Goal: Task Accomplishment & Management: Complete application form

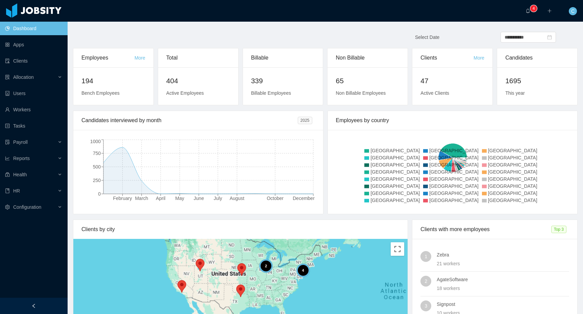
click at [129, 29] on main "**********" at bounding box center [326, 168] width 516 height 292
click at [42, 111] on link "Workers" at bounding box center [33, 110] width 57 height 14
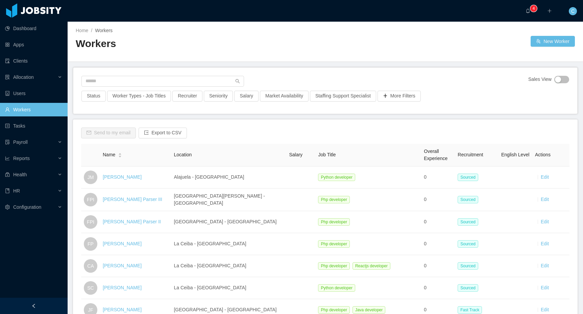
scroll to position [0, 0]
click at [543, 42] on button "New Worker" at bounding box center [553, 41] width 44 height 11
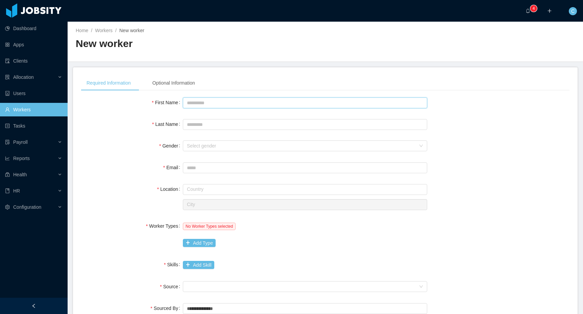
click at [218, 103] on input "First Name" at bounding box center [305, 102] width 244 height 11
type input "********"
type input "******"
type input "**********"
type input "*******"
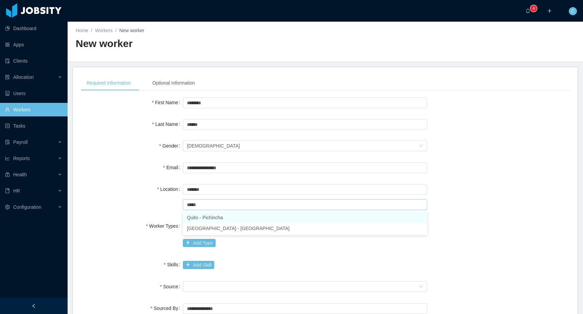
click at [206, 219] on li "Quito - Pichincha" at bounding box center [305, 217] width 244 height 11
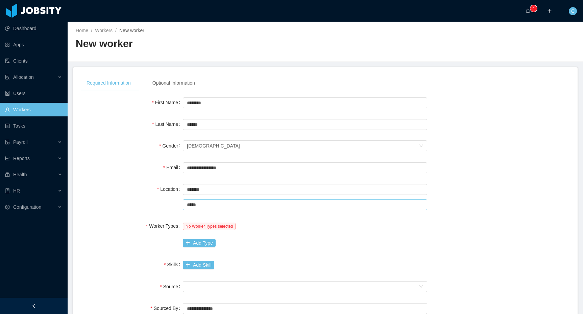
type input "*****"
drag, startPoint x: 132, startPoint y: 209, endPoint x: 133, endPoint y: 205, distance: 4.9
click at [132, 209] on div "Location Country ******* Ecuador City ***** Quito" at bounding box center [325, 196] width 489 height 29
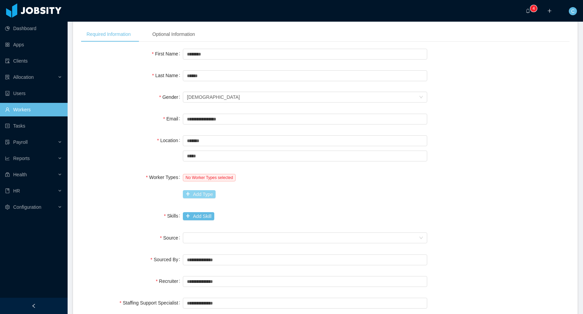
click at [209, 195] on button "Add Type" at bounding box center [199, 194] width 33 height 8
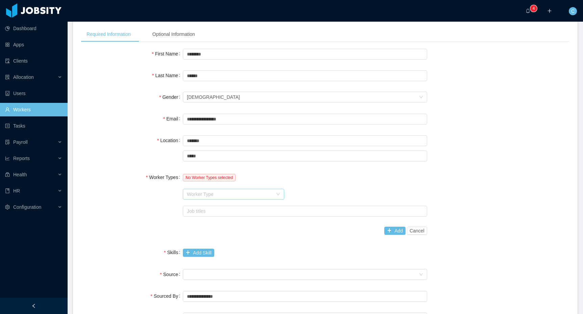
click at [214, 191] on div "Worker Type" at bounding box center [230, 194] width 86 height 7
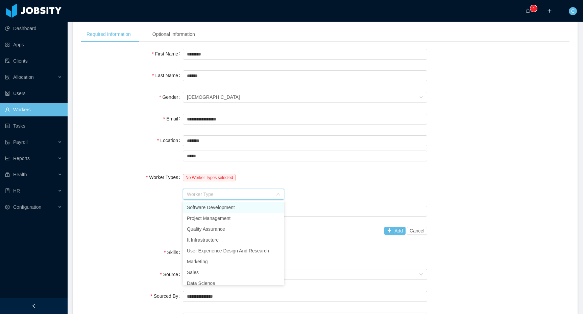
click at [205, 205] on li "Software Development" at bounding box center [233, 207] width 101 height 11
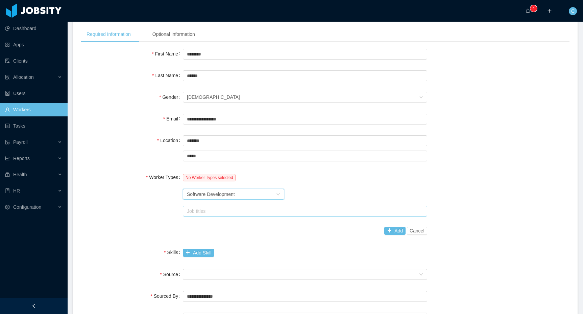
click at [214, 210] on div "Job titles" at bounding box center [303, 211] width 233 height 7
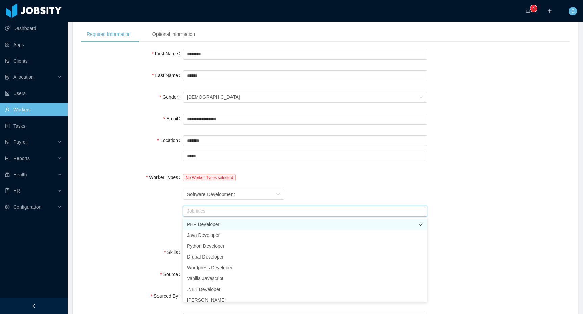
click at [208, 224] on li "PHP Developer" at bounding box center [305, 224] width 244 height 11
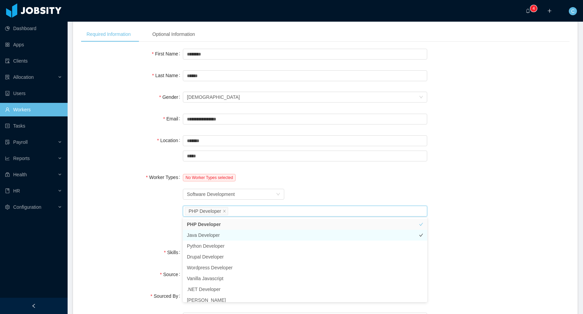
drag, startPoint x: 205, startPoint y: 234, endPoint x: 216, endPoint y: 232, distance: 11.3
click at [205, 234] on li "Java Developer" at bounding box center [305, 235] width 244 height 11
click at [326, 193] on div "Worker Type Software Development" at bounding box center [305, 194] width 244 height 14
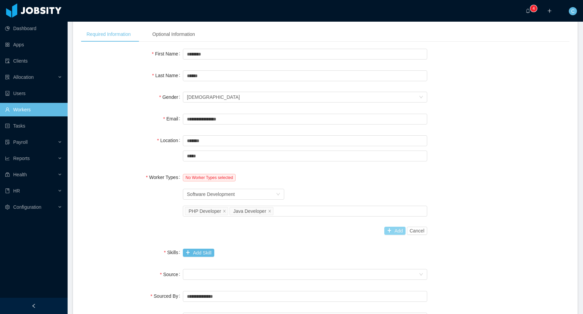
click at [396, 232] on button "Add" at bounding box center [394, 231] width 21 height 8
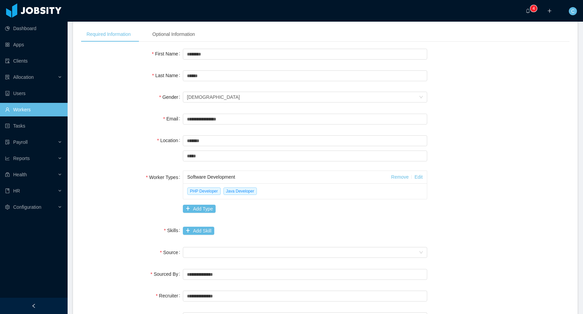
scroll to position [106, 0]
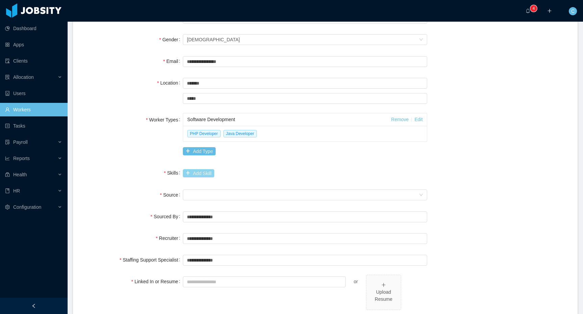
click at [196, 176] on button "Add Skill" at bounding box center [198, 173] width 31 height 8
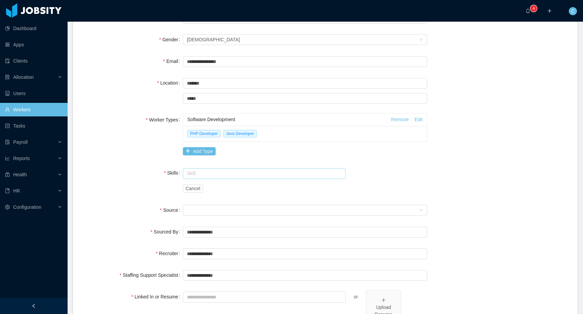
click at [201, 178] on input "text" at bounding box center [264, 173] width 163 height 11
click at [203, 188] on li "PHP" at bounding box center [264, 186] width 163 height 11
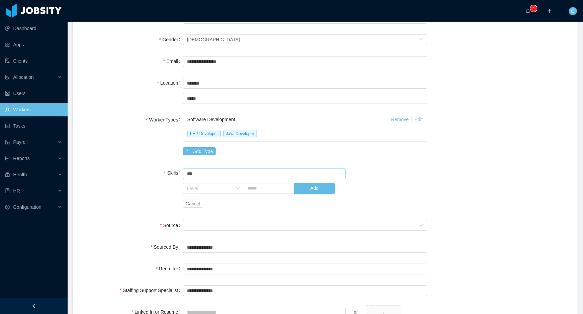
type input "***"
click at [408, 173] on div "Skill *** PHP Level Add Cancel" at bounding box center [305, 188] width 244 height 44
click at [310, 192] on button "Add" at bounding box center [314, 188] width 41 height 11
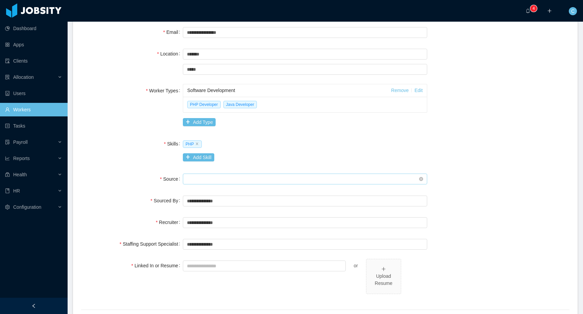
scroll to position [136, 0]
click at [209, 174] on div "Seniority" at bounding box center [303, 178] width 232 height 10
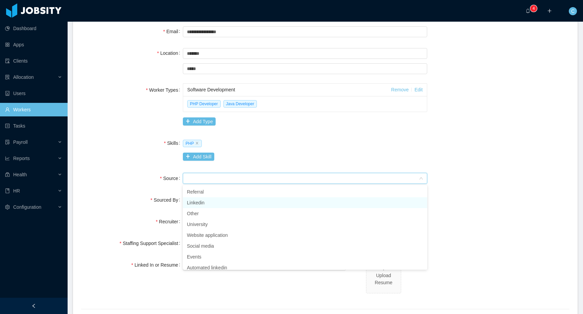
click at [208, 203] on li "Linkedin" at bounding box center [305, 202] width 244 height 11
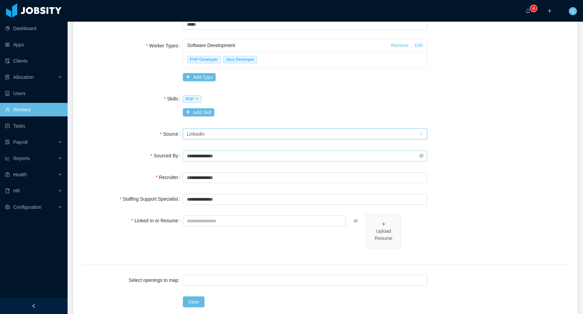
scroll to position [186, 0]
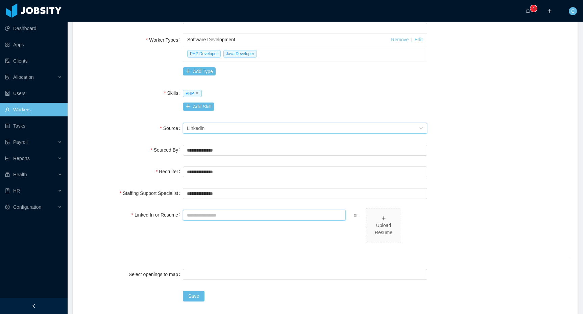
click at [219, 214] on input "Linked In or Resume" at bounding box center [264, 215] width 163 height 11
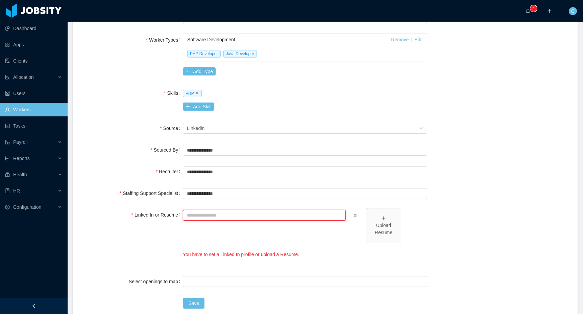
paste input "**********"
type input "**********"
click at [311, 234] on div "**********" at bounding box center [305, 233] width 244 height 50
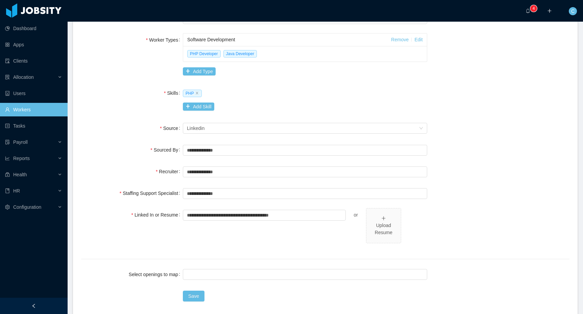
scroll to position [220, 0]
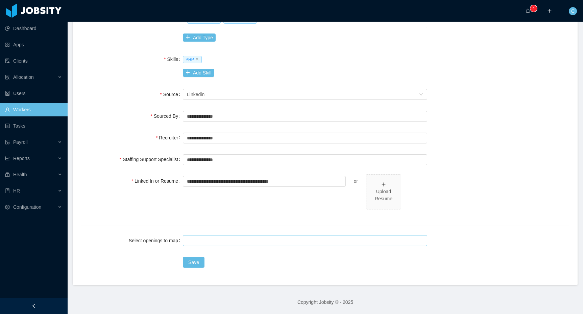
click at [205, 236] on div at bounding box center [304, 240] width 238 height 10
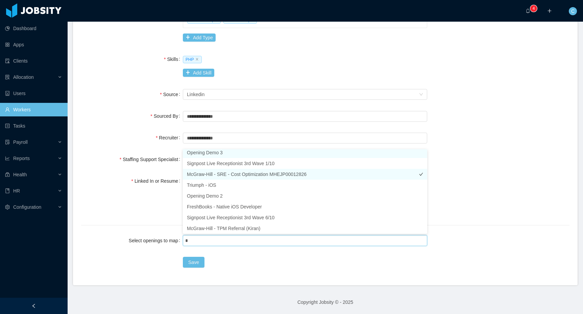
scroll to position [1, 0]
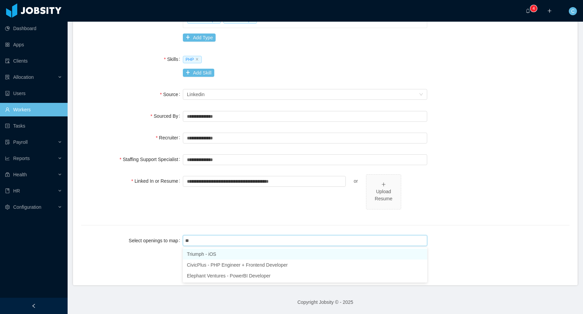
type input "***"
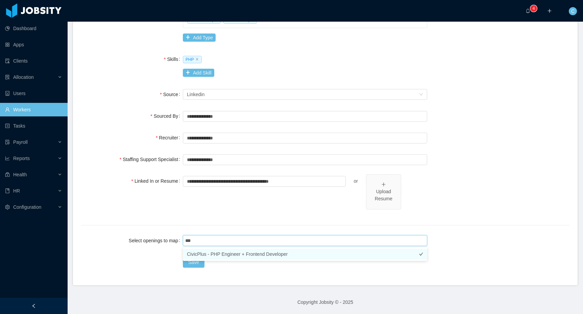
click at [234, 253] on li "CivicPlus - PHP Engineer + Frontend Developer" at bounding box center [305, 254] width 244 height 11
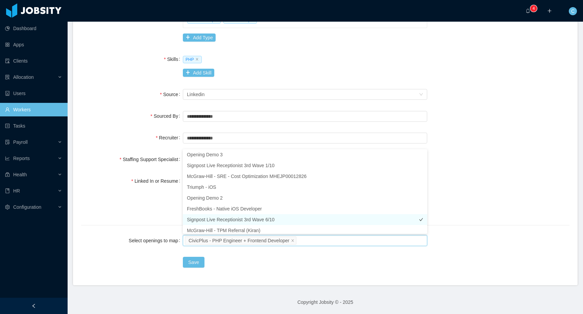
scroll to position [3, 0]
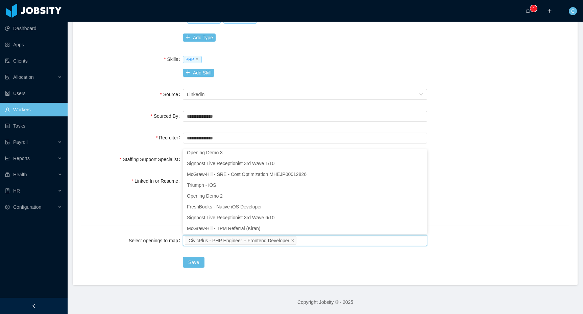
click at [149, 228] on div "**********" at bounding box center [325, 65] width 489 height 379
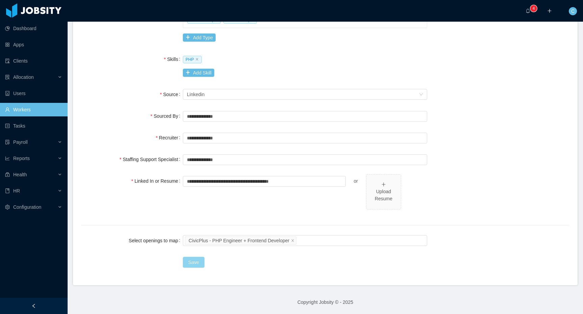
click at [190, 262] on button "Save" at bounding box center [194, 262] width 22 height 11
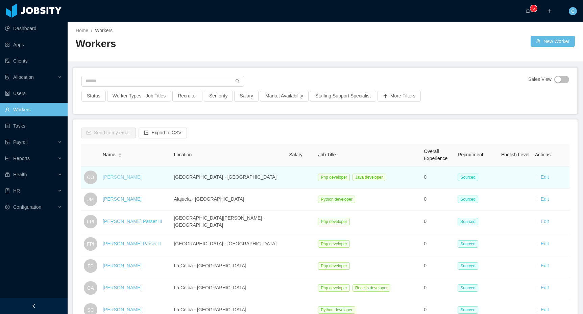
click at [122, 175] on link "Cristian Ortega" at bounding box center [122, 176] width 39 height 5
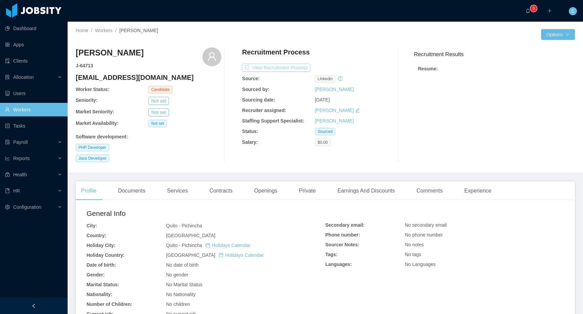
click at [260, 66] on button "View Recruitment Process" at bounding box center [276, 68] width 68 height 8
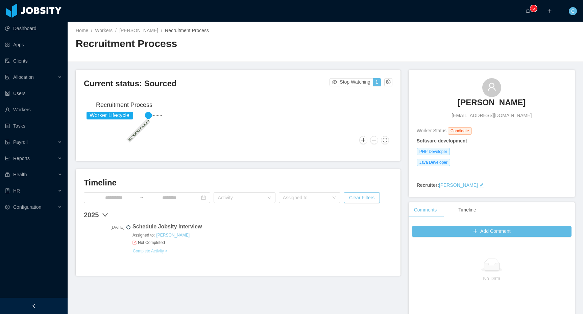
click at [160, 248] on link "Complete Activity >" at bounding box center [150, 250] width 35 height 5
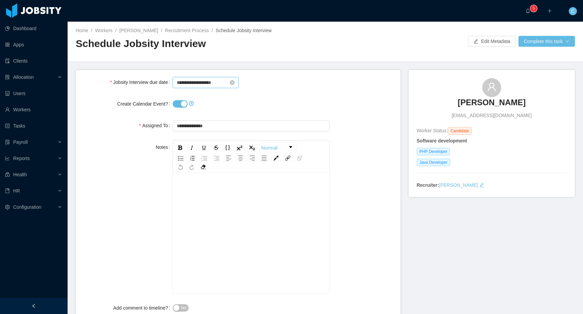
click at [202, 84] on input "**********" at bounding box center [206, 82] width 66 height 11
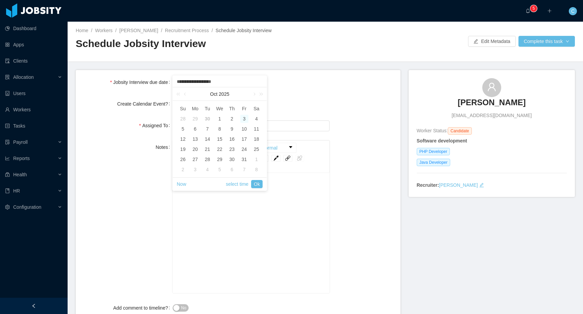
click at [207, 118] on div "30" at bounding box center [208, 119] width 8 height 8
type input "**********"
click at [237, 183] on link "select time" at bounding box center [237, 184] width 23 height 13
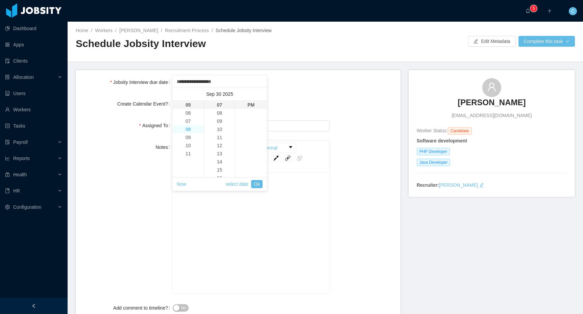
click at [192, 128] on li "08" at bounding box center [188, 129] width 31 height 8
type input "**********"
click at [218, 105] on li "00" at bounding box center [219, 105] width 31 height 8
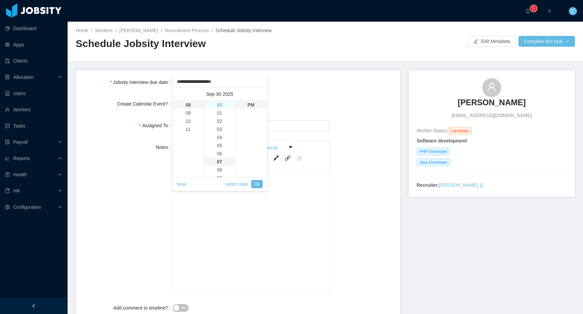
type input "**********"
click at [254, 183] on link "Ok" at bounding box center [256, 184] width 11 height 8
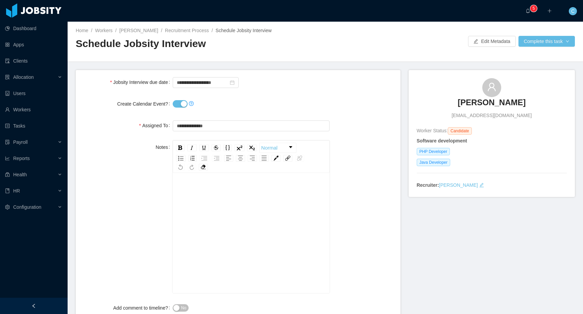
click at [346, 145] on div "Notes Normal" at bounding box center [238, 216] width 314 height 152
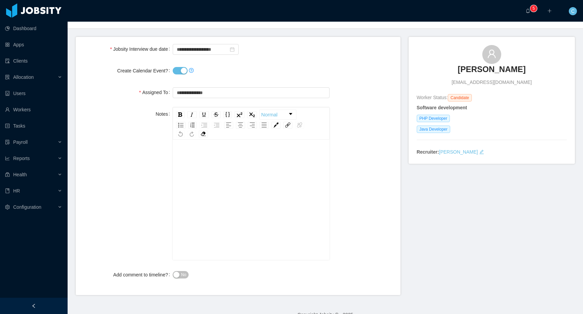
scroll to position [46, 0]
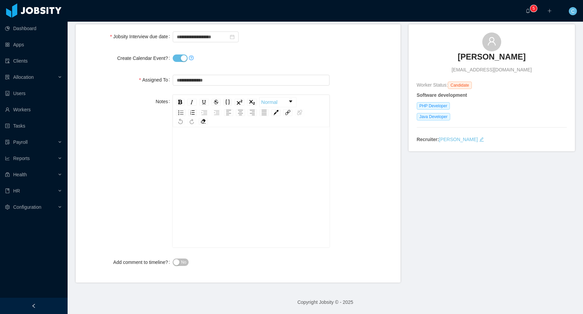
click at [249, 151] on div "rdw-editor" at bounding box center [251, 146] width 146 height 14
click at [180, 259] on button "No" at bounding box center [181, 261] width 16 height 7
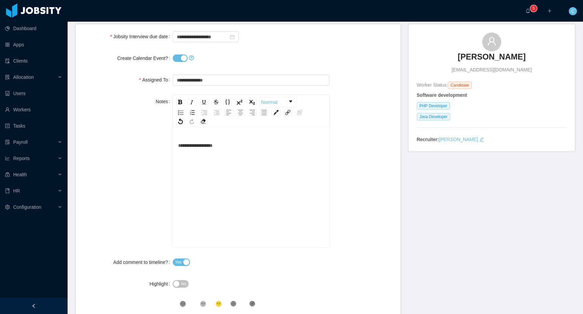
scroll to position [102, 0]
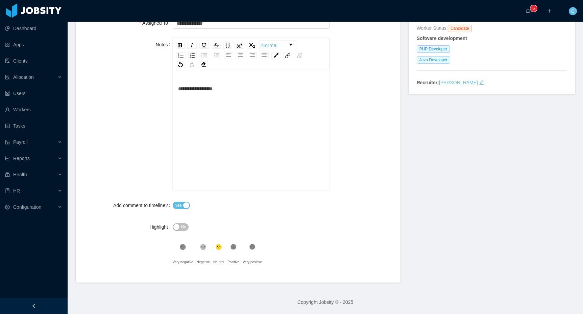
click at [235, 245] on icon ".st1{fill:#232323}" at bounding box center [233, 246] width 7 height 7
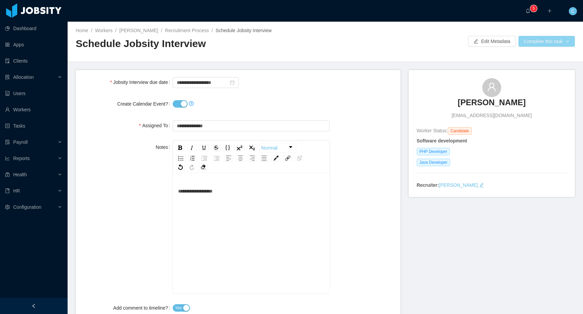
click at [526, 44] on button "Complete this task" at bounding box center [547, 41] width 56 height 11
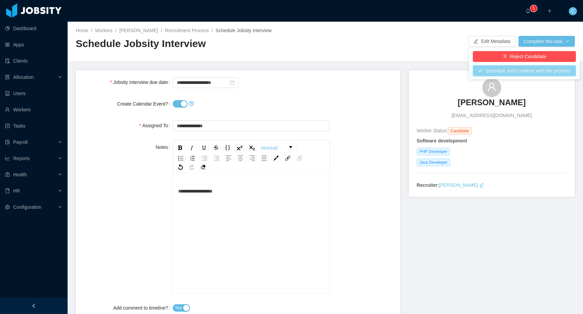
click at [520, 69] on button "Schedule and Continue with the process" at bounding box center [524, 70] width 103 height 11
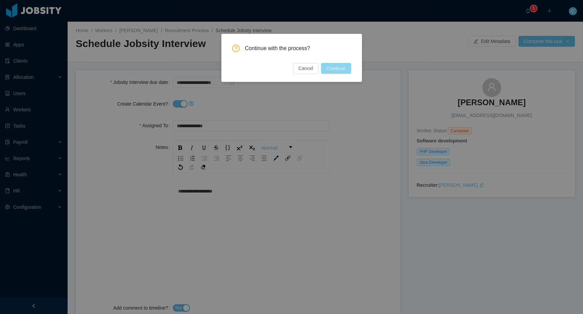
click at [346, 69] on button "Continue" at bounding box center [336, 68] width 30 height 11
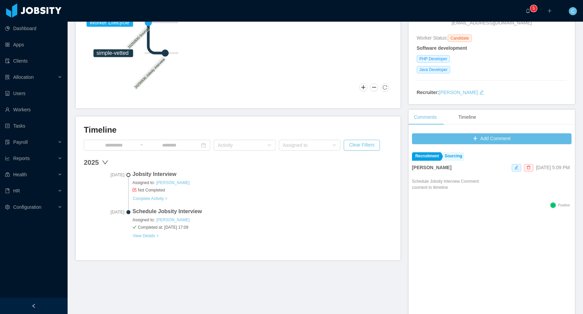
scroll to position [101, 0]
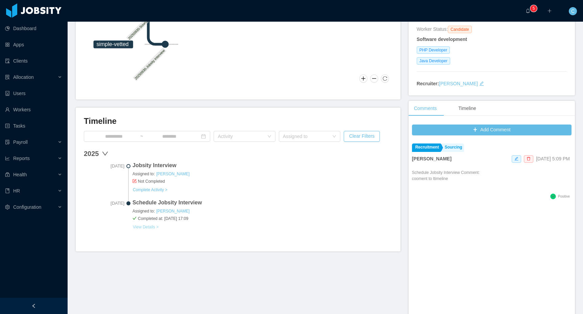
click at [151, 227] on link "View Details >" at bounding box center [146, 226] width 26 height 5
click at [164, 191] on link "Complete Activity >" at bounding box center [150, 189] width 35 height 5
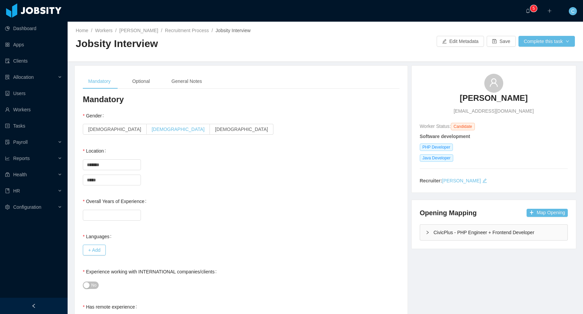
click at [152, 130] on span "[DEMOGRAPHIC_DATA]" at bounding box center [178, 128] width 53 height 5
click at [107, 213] on input "Overall Years of Experience" at bounding box center [111, 215] width 57 height 10
click at [147, 129] on label "Male" at bounding box center [179, 129] width 64 height 11
click at [118, 214] on input "Overall Years of Experience" at bounding box center [111, 215] width 57 height 10
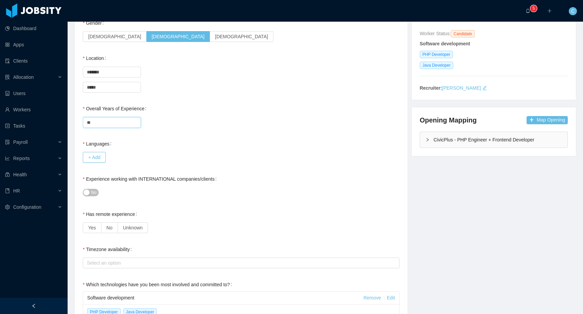
scroll to position [94, 0]
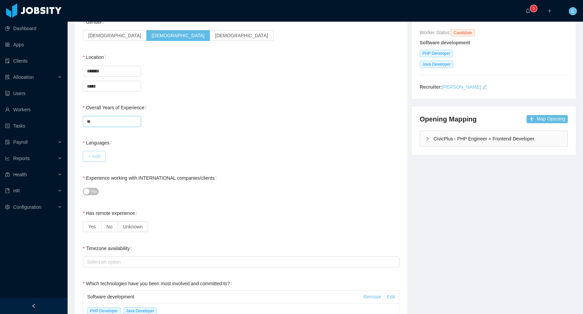
type input "**"
click at [102, 157] on button "+ Add" at bounding box center [94, 156] width 23 height 11
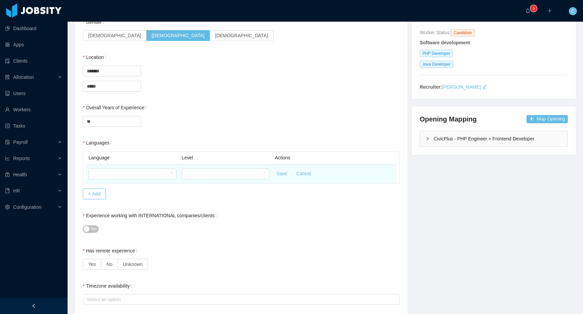
click at [126, 167] on div at bounding box center [133, 174] width 88 height 14
click at [126, 170] on div at bounding box center [130, 174] width 75 height 10
type input "****"
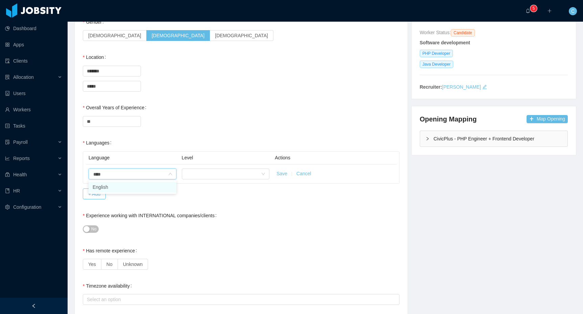
click at [132, 185] on li "English" at bounding box center [133, 187] width 88 height 11
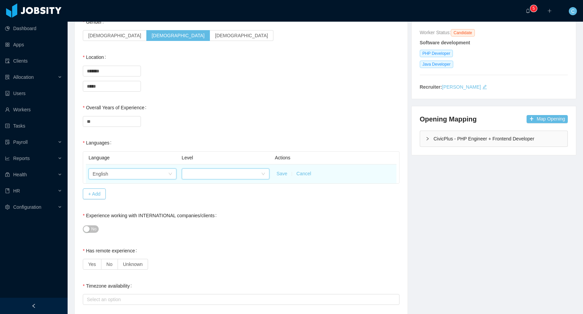
click at [208, 175] on div at bounding box center [223, 174] width 75 height 10
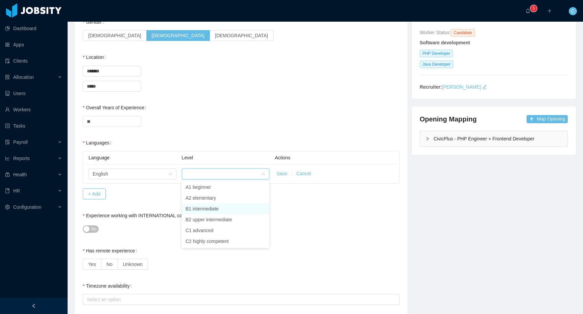
click at [205, 204] on li "B1 intermediate" at bounding box center [226, 208] width 88 height 11
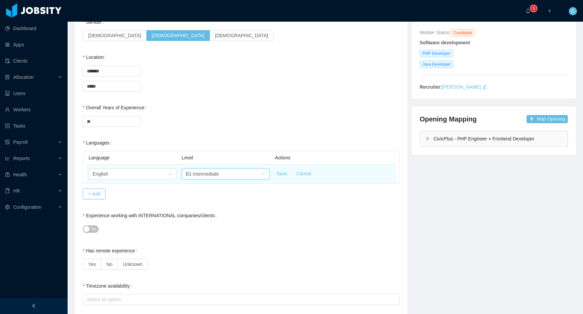
click at [229, 170] on div "B1 intermediate" at bounding box center [223, 174] width 75 height 10
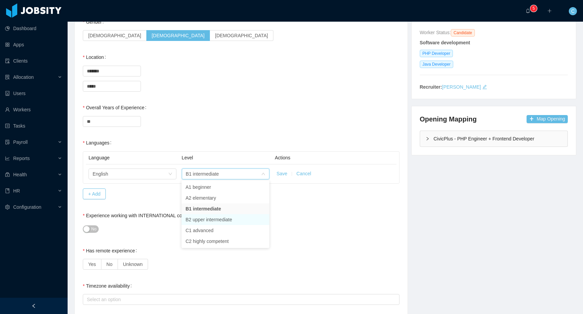
click at [209, 223] on li "B2 upper intermediate" at bounding box center [226, 219] width 88 height 11
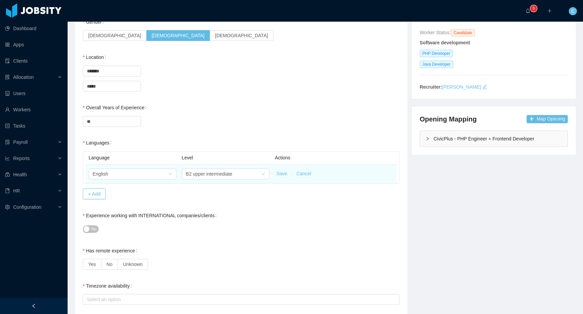
click at [281, 174] on button "Save" at bounding box center [282, 173] width 11 height 7
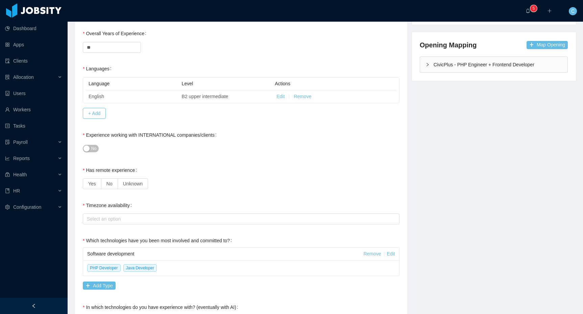
scroll to position [172, 0]
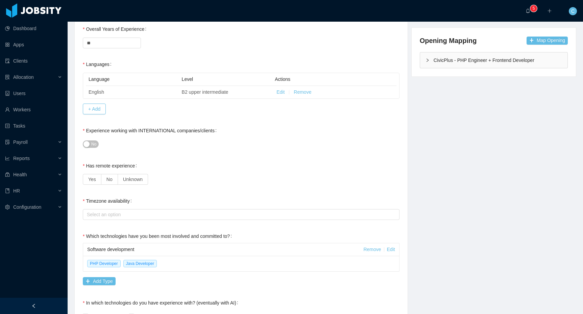
click at [91, 144] on span "No" at bounding box center [93, 144] width 5 height 7
drag, startPoint x: 90, startPoint y: 176, endPoint x: 110, endPoint y: 182, distance: 21.3
click at [90, 176] on span "Yes" at bounding box center [92, 178] width 8 height 5
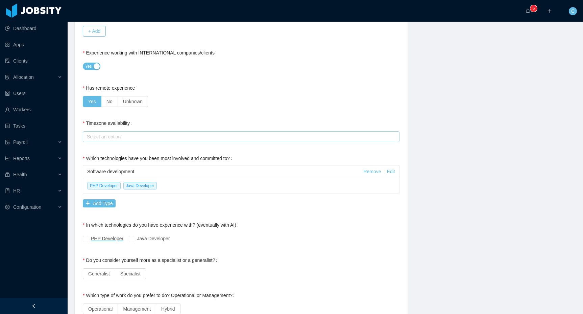
click at [113, 138] on div "Select an option" at bounding box center [240, 136] width 306 height 7
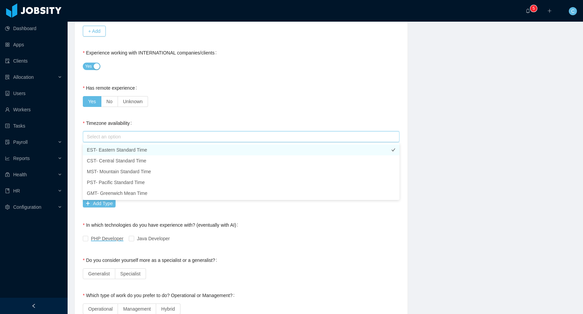
click at [115, 148] on li "EST- Eastern Standard Time" at bounding box center [241, 149] width 317 height 11
click at [177, 115] on div "**********" at bounding box center [241, 224] width 317 height 760
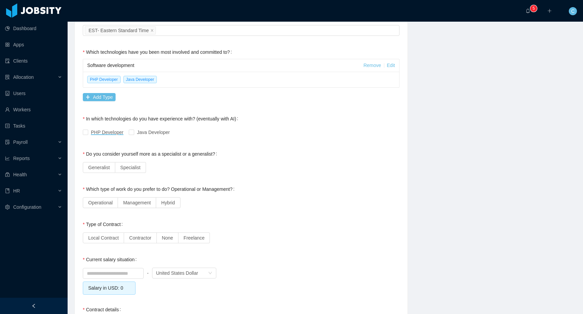
scroll to position [357, 0]
click at [105, 165] on span "Generalist" at bounding box center [99, 166] width 22 height 5
click at [108, 200] on span "Operational" at bounding box center [100, 201] width 24 height 5
click at [133, 202] on span "Management" at bounding box center [137, 201] width 28 height 5
click at [173, 202] on span "Hybrid" at bounding box center [168, 201] width 14 height 5
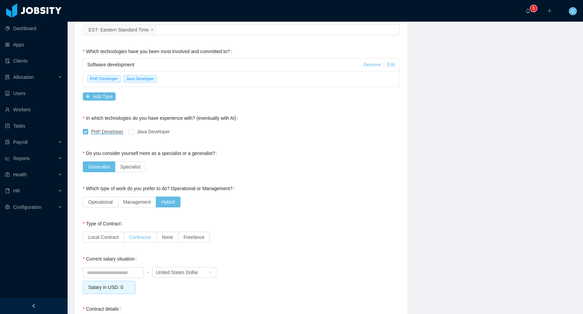
click at [142, 238] on span "Contractor" at bounding box center [140, 236] width 22 height 5
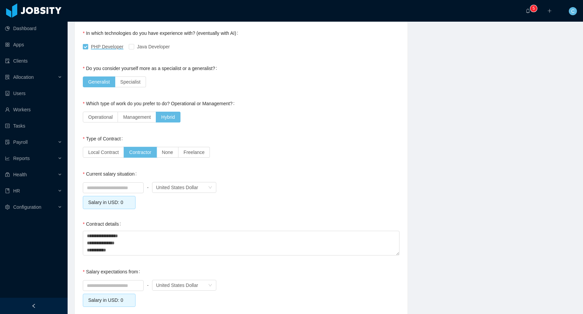
scroll to position [446, 0]
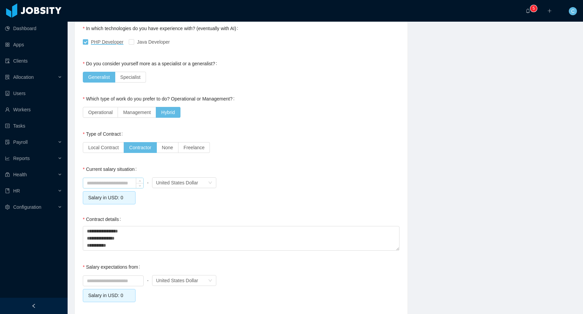
click at [97, 181] on input at bounding box center [113, 183] width 60 height 10
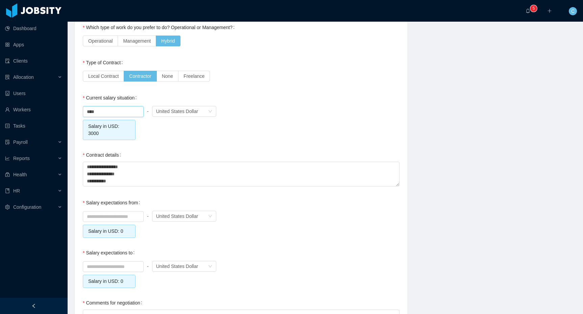
scroll to position [522, 0]
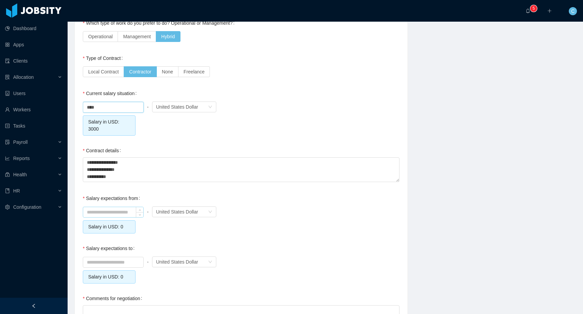
type input "*******"
click at [117, 207] on input at bounding box center [113, 212] width 60 height 10
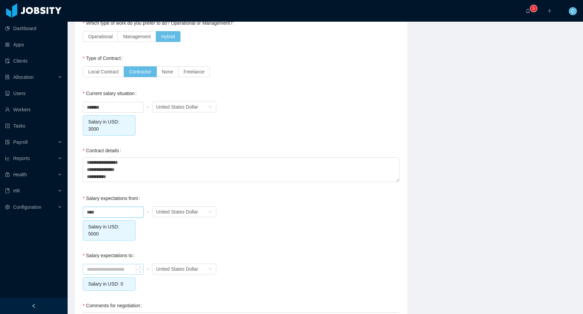
type input "*******"
click at [118, 269] on input at bounding box center [113, 269] width 60 height 10
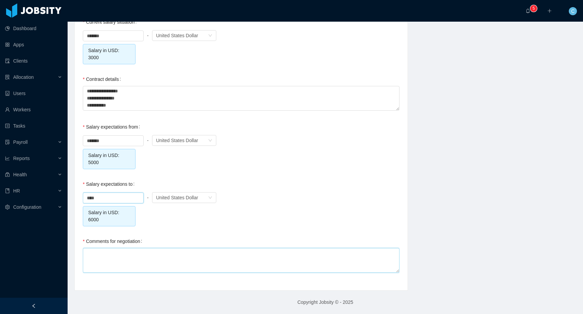
type input "*******"
click at [153, 258] on textarea "Comments for negotiation" at bounding box center [241, 260] width 317 height 25
type textarea "*"
type textarea "**"
type textarea "***"
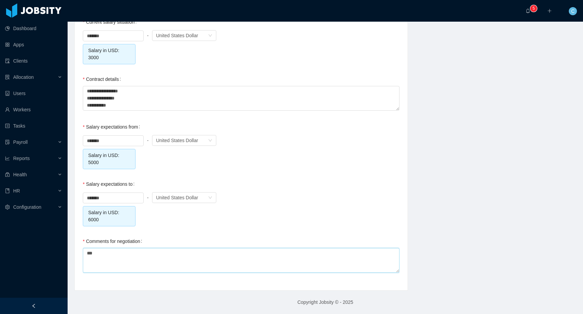
type textarea "****"
type textarea "*****"
type textarea "******"
type textarea "*******"
type textarea "********"
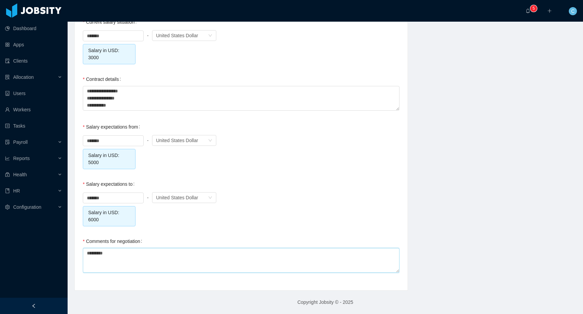
type textarea "*********"
click at [298, 212] on div "******* - Currency United States Dollar Salary in USD: 6000" at bounding box center [241, 209] width 317 height 36
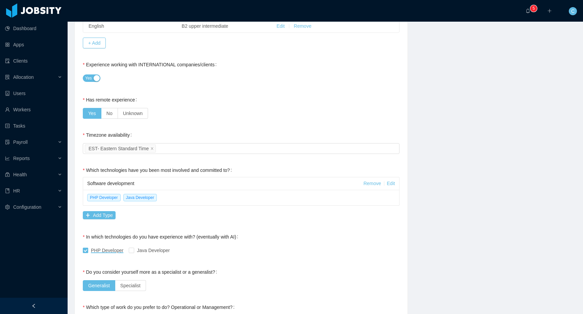
scroll to position [0, 0]
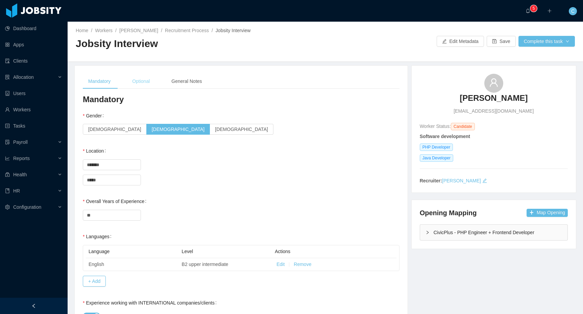
click at [150, 79] on div "Optional" at bounding box center [141, 81] width 28 height 15
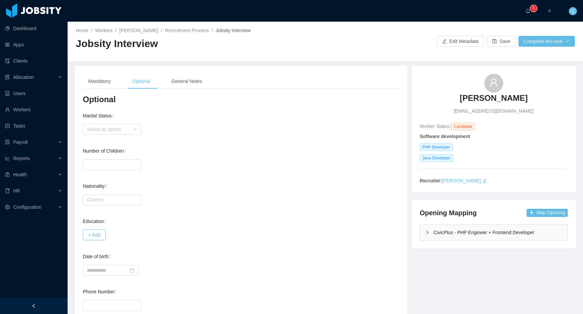
scroll to position [38, 0]
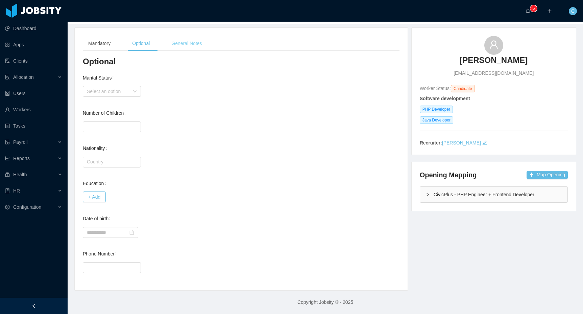
click at [180, 47] on div "General Notes" at bounding box center [186, 43] width 41 height 15
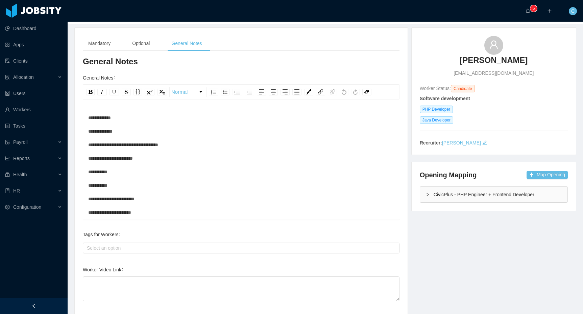
click at [130, 117] on div "**********" at bounding box center [241, 219] width 306 height 216
click at [141, 131] on div "**********" at bounding box center [241, 219] width 306 height 216
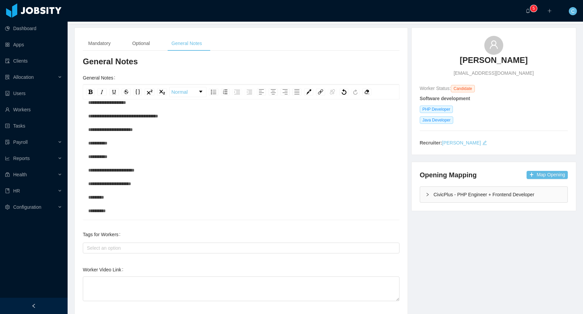
scroll to position [108, 0]
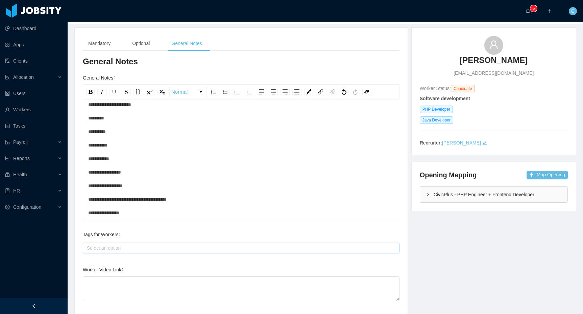
click at [160, 244] on div "Select an option" at bounding box center [240, 247] width 306 height 7
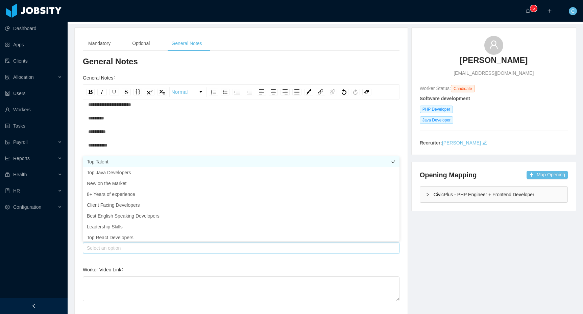
click at [96, 161] on li "Top Talent" at bounding box center [241, 161] width 317 height 11
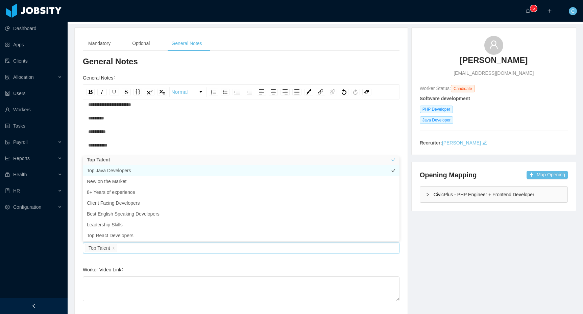
click at [118, 172] on li "Top Java Developers" at bounding box center [241, 170] width 317 height 11
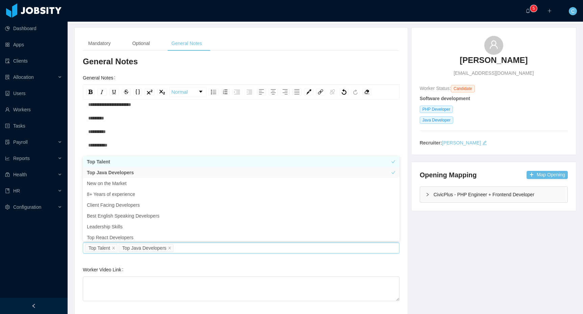
click at [108, 160] on li "Top Talent" at bounding box center [241, 161] width 317 height 11
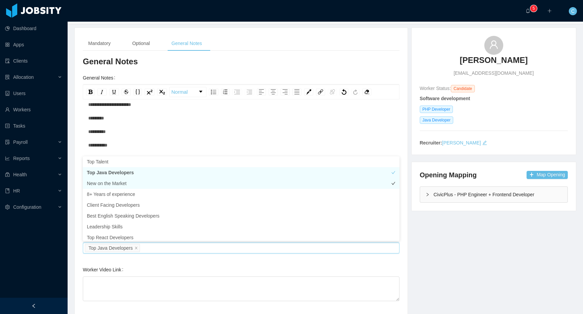
drag, startPoint x: 118, startPoint y: 174, endPoint x: 120, endPoint y: 179, distance: 4.7
click at [118, 175] on li "Top Java Developers" at bounding box center [241, 172] width 317 height 11
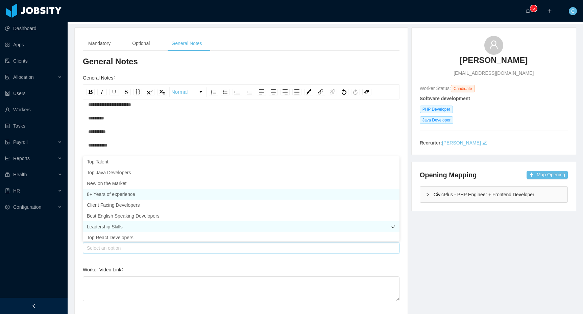
drag, startPoint x: 118, startPoint y: 195, endPoint x: 140, endPoint y: 230, distance: 41.8
click at [118, 195] on li "8+ Years of experience" at bounding box center [241, 194] width 317 height 11
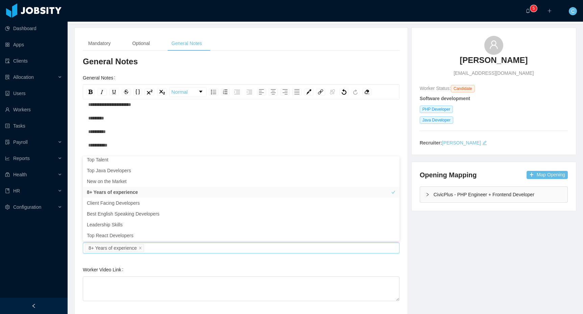
click at [171, 266] on div "Worker Video Link" at bounding box center [241, 283] width 317 height 40
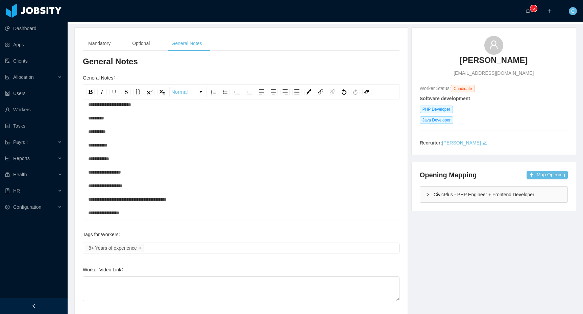
scroll to position [66, 0]
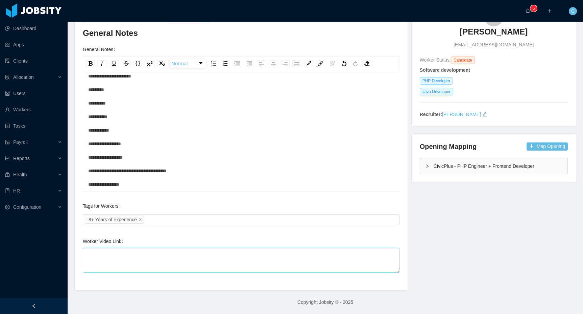
drag, startPoint x: 174, startPoint y: 263, endPoint x: 140, endPoint y: 255, distance: 34.9
click at [174, 263] on textarea "Worker Video Link" at bounding box center [241, 260] width 317 height 25
click at [230, 259] on textarea "Worker Video Link" at bounding box center [241, 260] width 317 height 25
paste textarea "**********"
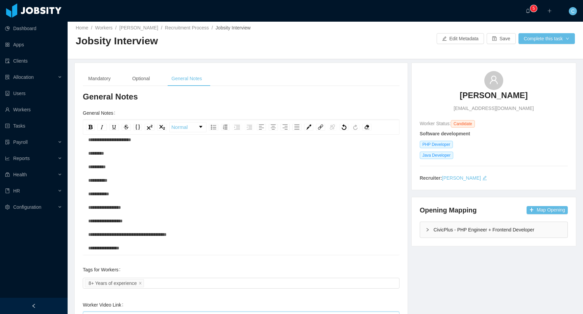
scroll to position [0, 0]
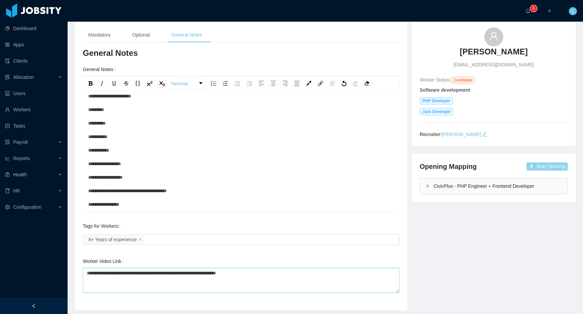
type textarea "**********"
click at [546, 165] on button "Map Opening" at bounding box center [547, 166] width 41 height 8
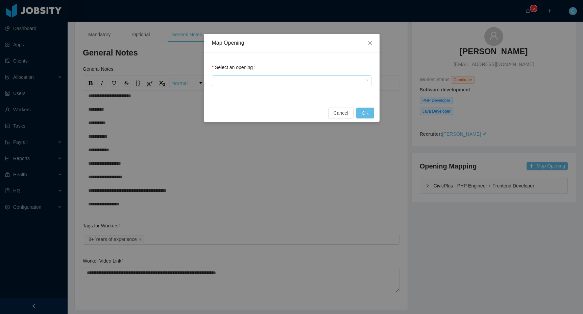
click at [270, 76] on div at bounding box center [292, 80] width 160 height 11
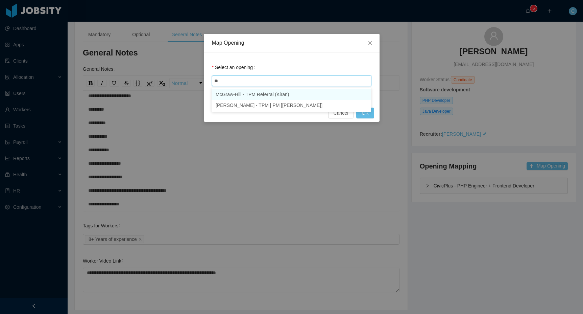
type input "***"
click at [284, 104] on li "McGraw-Hill - TPM | PM [Vijay Yadav]" at bounding box center [292, 105] width 160 height 11
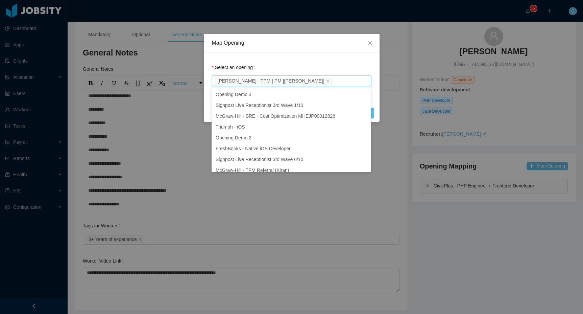
click at [308, 61] on div "Select an opening McGraw-Hill - TPM | PM [Vijay Yadav]" at bounding box center [292, 74] width 160 height 27
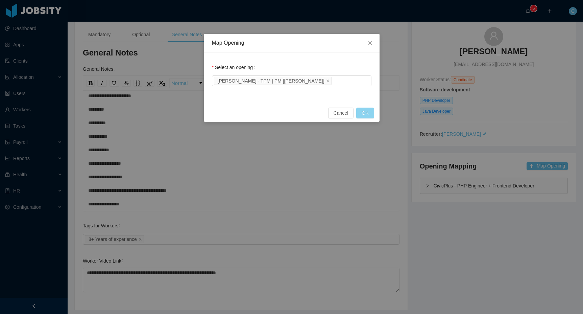
click at [364, 115] on button "OK" at bounding box center [365, 113] width 18 height 11
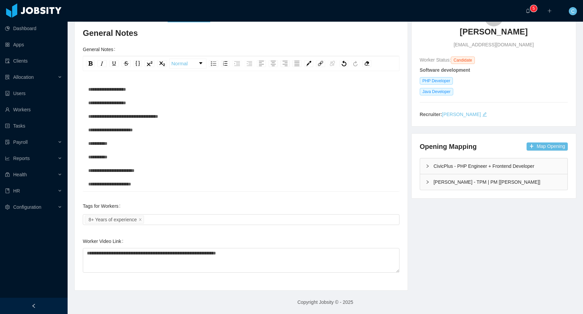
scroll to position [0, 0]
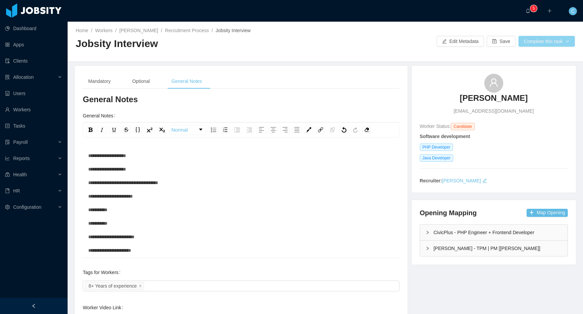
click at [553, 44] on button "Complete this task" at bounding box center [547, 41] width 56 height 11
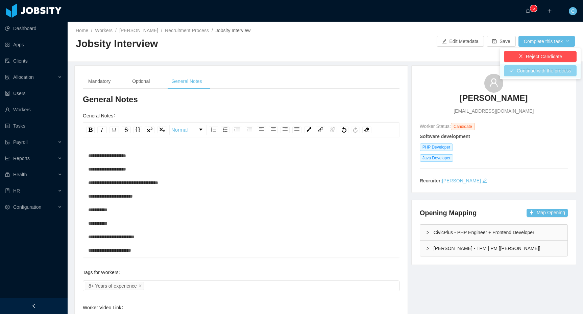
click at [540, 69] on button "Continue with the process" at bounding box center [540, 70] width 73 height 11
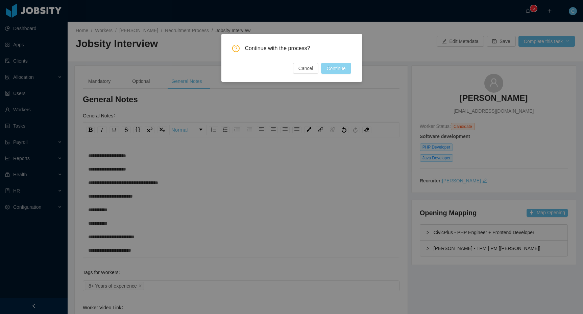
click at [341, 68] on button "Continue" at bounding box center [336, 68] width 30 height 11
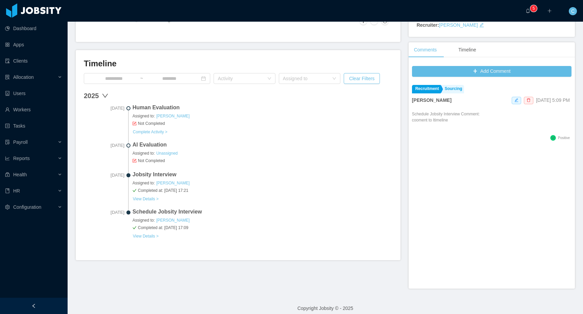
scroll to position [161, 0]
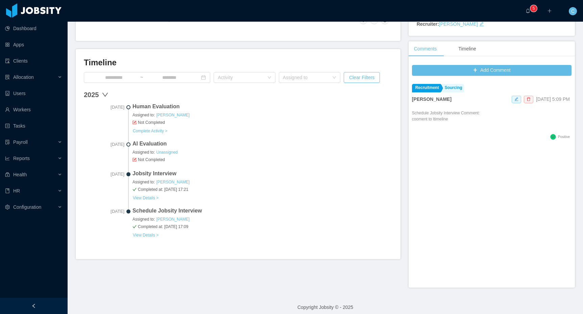
drag, startPoint x: 150, startPoint y: 158, endPoint x: 149, endPoint y: 161, distance: 3.5
click at [150, 158] on span "Not Completed" at bounding box center [263, 160] width 260 height 6
drag, startPoint x: 149, startPoint y: 161, endPoint x: 162, endPoint y: 159, distance: 13.3
click at [153, 159] on span "Not Completed" at bounding box center [263, 160] width 260 height 6
click at [163, 159] on span "Not Completed" at bounding box center [263, 160] width 260 height 6
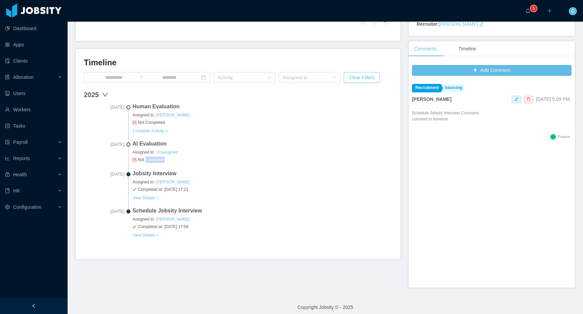
drag, startPoint x: 163, startPoint y: 159, endPoint x: 143, endPoint y: 156, distance: 20.2
click at [145, 157] on span "Not Completed" at bounding box center [263, 160] width 260 height 6
drag, startPoint x: 142, startPoint y: 156, endPoint x: 145, endPoint y: 150, distance: 6.0
click at [144, 152] on div "AI Evaluation Assigned to: Unassigned Not Completed" at bounding box center [263, 152] width 260 height 24
click at [156, 129] on link "Complete Activity >" at bounding box center [150, 130] width 35 height 5
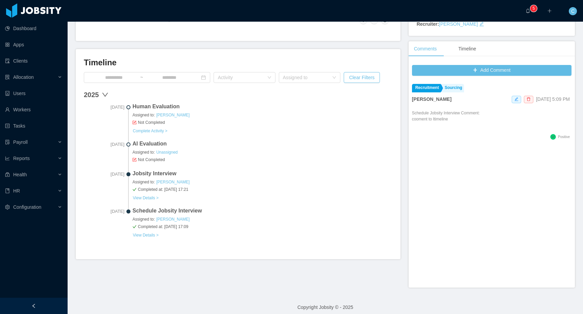
click at [314, 108] on span "Human Evaluation" at bounding box center [263, 106] width 260 height 8
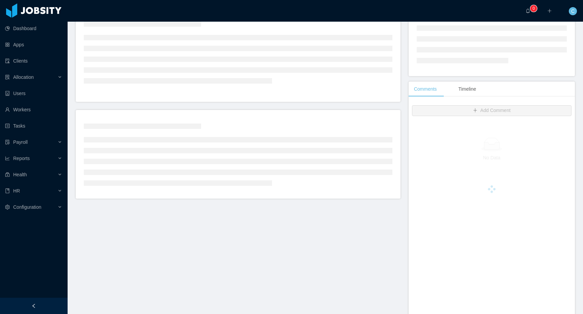
scroll to position [128, 0]
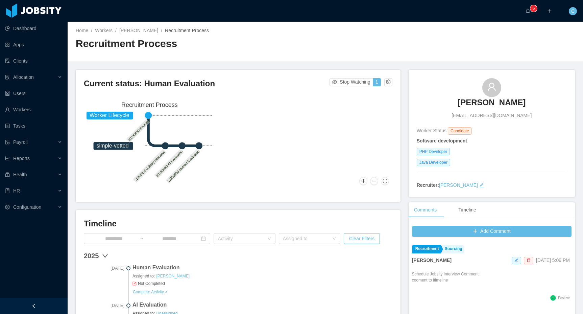
click at [427, 63] on main "Home / Workers / [PERSON_NAME] / Recruitment Process / Recruitment Process Curr…" at bounding box center [326, 168] width 516 height 292
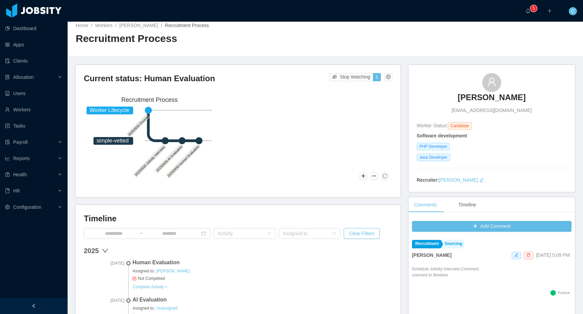
scroll to position [167, 0]
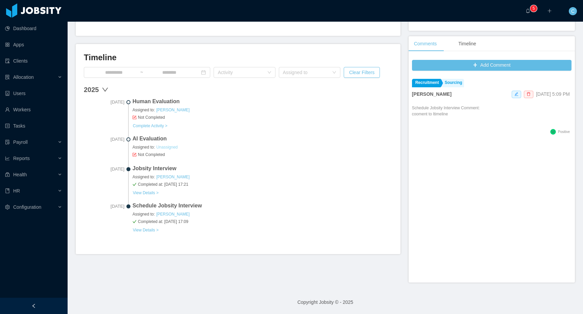
click at [168, 145] on link "Unassigned" at bounding box center [167, 146] width 22 height 5
drag, startPoint x: 194, startPoint y: 146, endPoint x: 132, endPoint y: 146, distance: 62.5
click at [132, 146] on div "[DATE] AI Evaluation Assigned to: Unassigned Not Completed" at bounding box center [238, 150] width 309 height 30
click at [135, 153] on icon "icon: form" at bounding box center [135, 154] width 2 height 2
click at [207, 124] on div "Human Evaluation Assigned to: [PERSON_NAME] Not Completed Complete Activity >" at bounding box center [263, 113] width 260 height 32
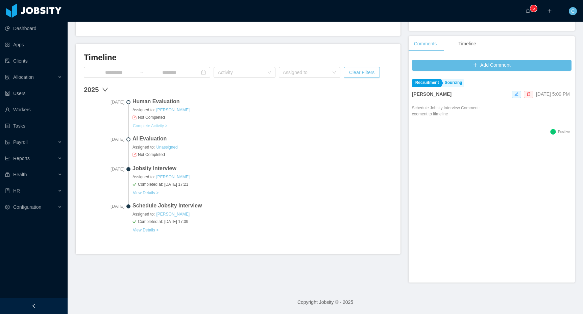
click at [161, 125] on link "Complete Activity >" at bounding box center [150, 125] width 35 height 5
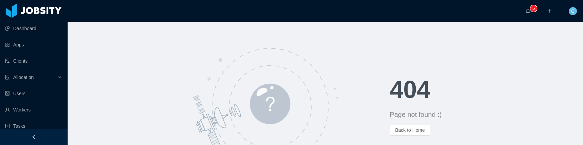
click at [131, 48] on div at bounding box center [229, 106] width 322 height 122
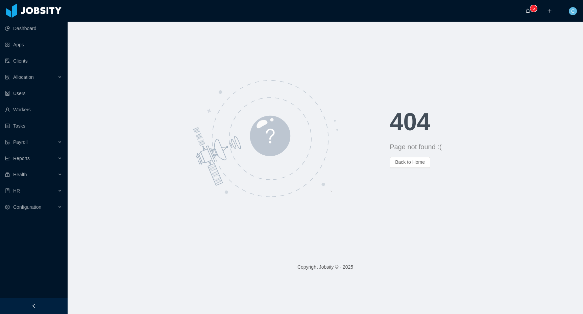
click at [530, 13] on span "0 1 2 3 4 5 6 7 8 9 0 1 2 3 4 5 6 7 8 9 0 1 2 3 4 5 6 7 8 9" at bounding box center [530, 10] width 8 height 5
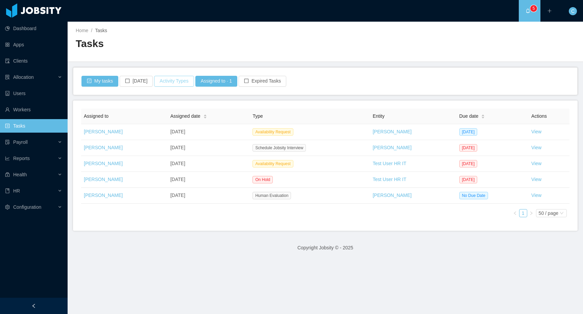
click at [174, 80] on button "Activity Types" at bounding box center [174, 81] width 40 height 11
click at [169, 114] on span "Select activity type" at bounding box center [174, 111] width 94 height 7
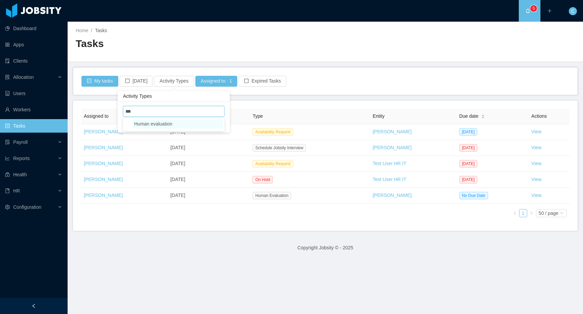
type input "***"
click at [165, 128] on span "Human evaluation" at bounding box center [178, 123] width 91 height 9
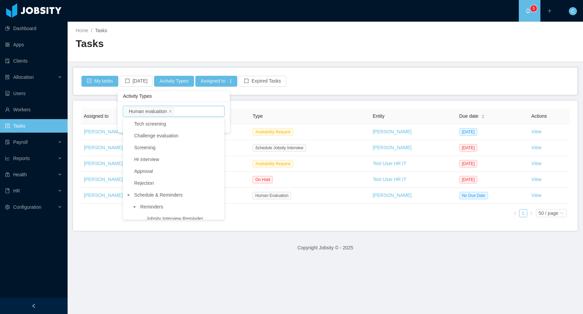
click at [158, 65] on main "Home / Tasks / Tasks My tasks Today Activity Types Assigned to · 1 Expired Task…" at bounding box center [326, 168] width 516 height 292
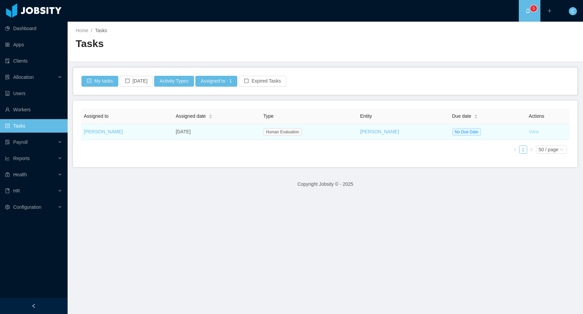
click at [529, 131] on link "View" at bounding box center [534, 131] width 10 height 5
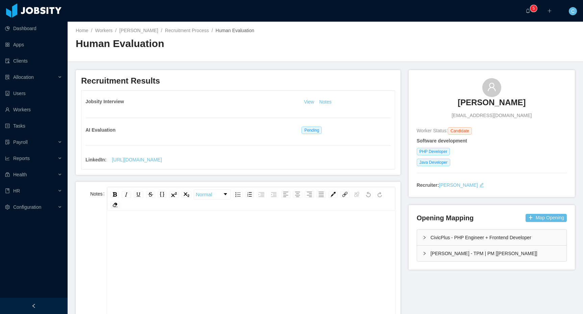
scroll to position [0, 0]
click at [252, 144] on div "LinkedIn : https://www.linkedin.com/in/cristianfierro8ort5" at bounding box center [238, 159] width 305 height 11
click at [312, 101] on link "View" at bounding box center [309, 101] width 15 height 5
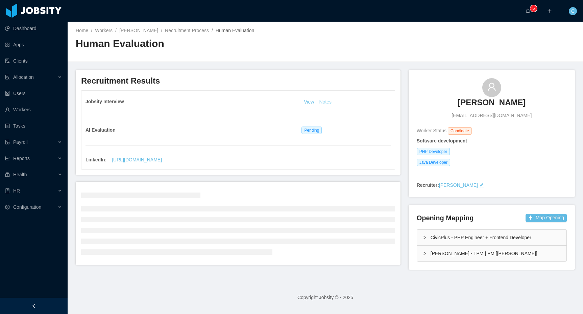
click at [332, 102] on button "Notes" at bounding box center [325, 102] width 18 height 8
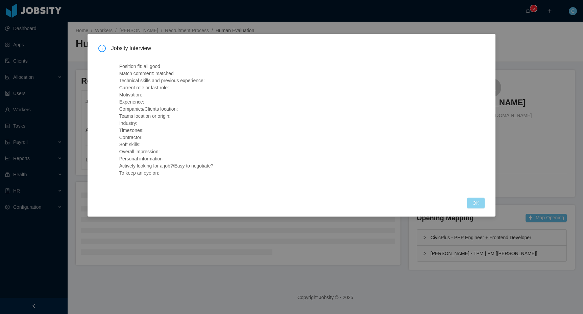
click at [474, 144] on button "OK" at bounding box center [476, 202] width 18 height 11
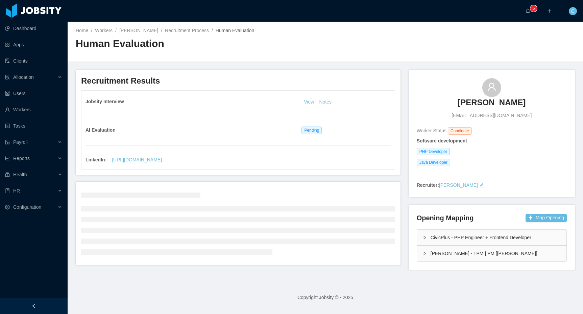
click at [338, 144] on div "LinkedIn : https://www.linkedin.com/in/cristianfierro8ort5" at bounding box center [238, 159] width 305 height 11
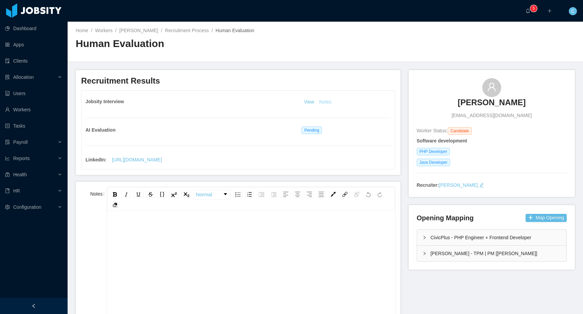
click at [327, 103] on button "Notes" at bounding box center [325, 102] width 18 height 8
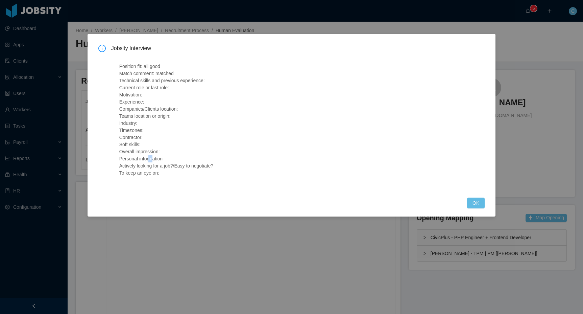
drag, startPoint x: 151, startPoint y: 156, endPoint x: 137, endPoint y: 101, distance: 56.7
click at [151, 144] on p "Position fit: all good Match comment: matched Technical skills and previous exp…" at bounding box center [290, 120] width 342 height 114
click at [138, 84] on p "Position fit: all good Match comment: matched Technical skills and previous exp…" at bounding box center [290, 120] width 342 height 114
click at [478, 144] on button "OK" at bounding box center [476, 202] width 18 height 11
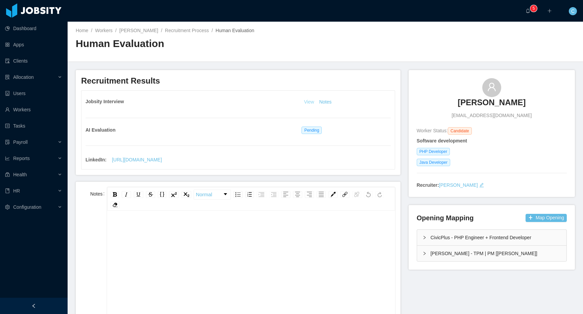
click at [313, 99] on link "View" at bounding box center [309, 101] width 15 height 5
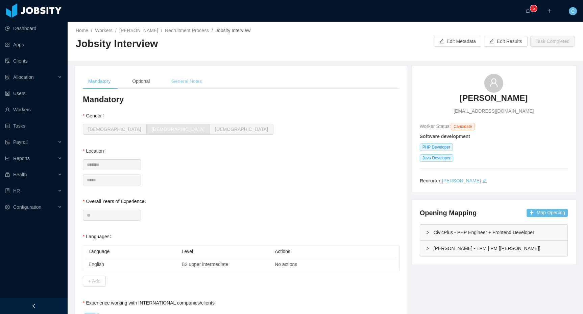
click at [176, 77] on div "General Notes" at bounding box center [186, 81] width 41 height 15
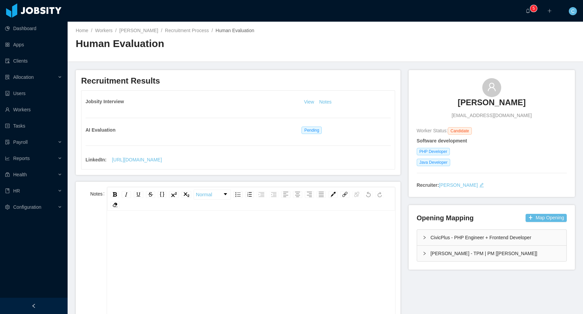
click at [534, 41] on div "Home / Workers / Cristian Ortega / Recruitment Process / Human Evaluation / Hum…" at bounding box center [326, 42] width 516 height 40
drag, startPoint x: 534, startPoint y: 41, endPoint x: 528, endPoint y: 42, distance: 5.6
click at [533, 41] on div "Home / Workers / Cristian Ortega / Recruitment Process / Human Evaluation / Hum…" at bounding box center [326, 42] width 516 height 40
click at [318, 127] on span "Pending" at bounding box center [312, 129] width 20 height 7
click at [191, 32] on link "Recruitment Process" at bounding box center [187, 30] width 44 height 5
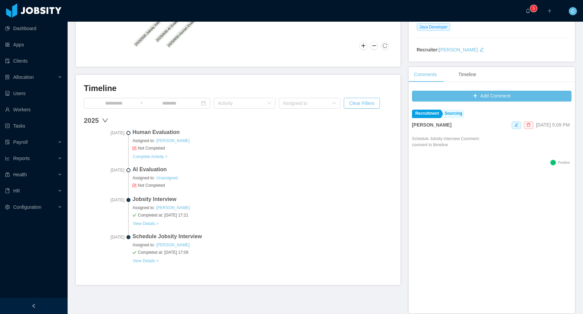
scroll to position [167, 0]
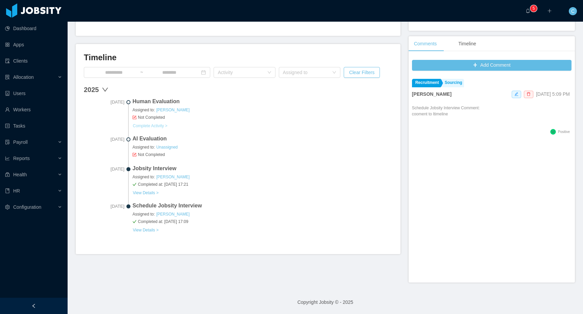
click at [149, 124] on link "Complete Activity >" at bounding box center [150, 125] width 35 height 5
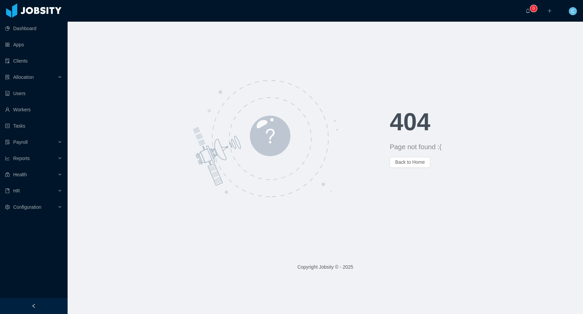
click at [495, 15] on div "··· 0 ··· ··· C ···" at bounding box center [291, 11] width 585 height 22
